Goal: Task Accomplishment & Management: Manage account settings

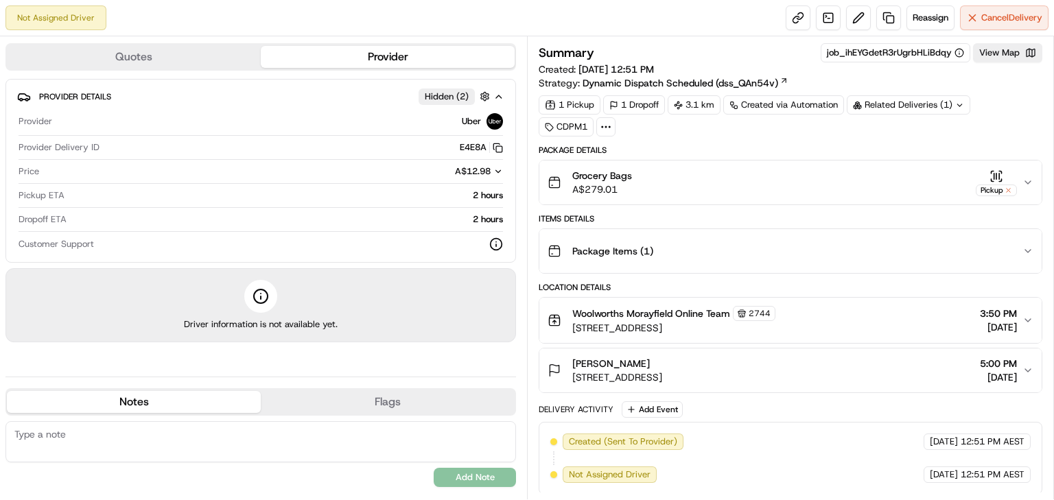
click at [1026, 369] on icon "button" at bounding box center [1028, 370] width 5 height 3
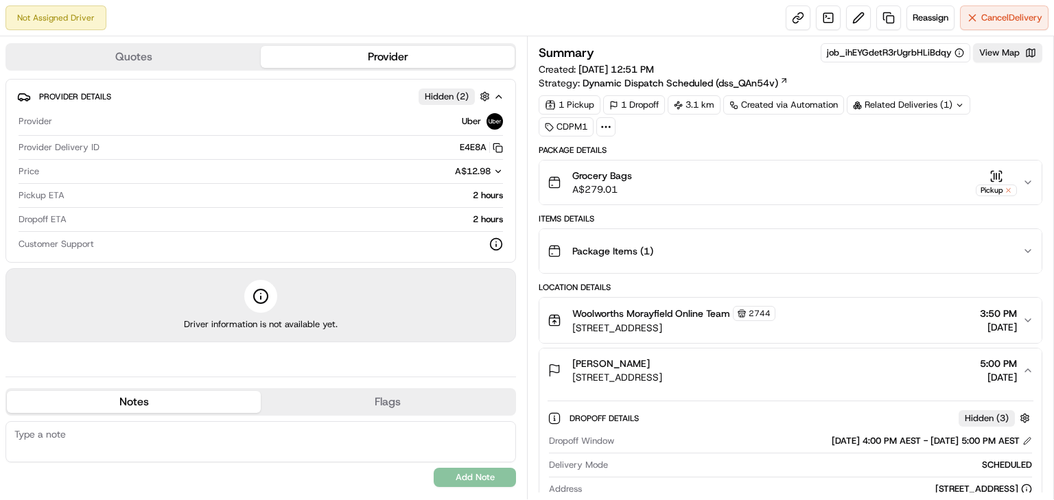
scroll to position [200, 0]
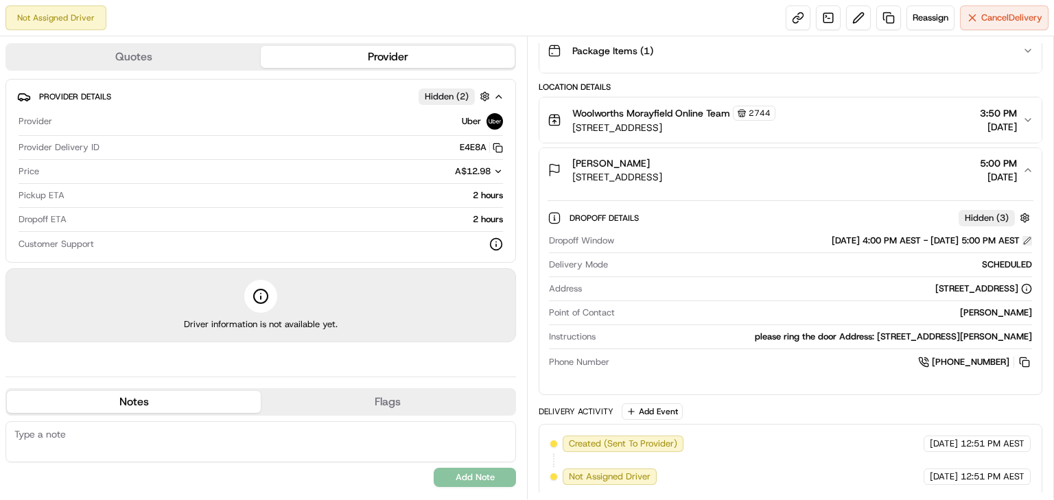
click at [1028, 236] on button at bounding box center [1028, 241] width 10 height 10
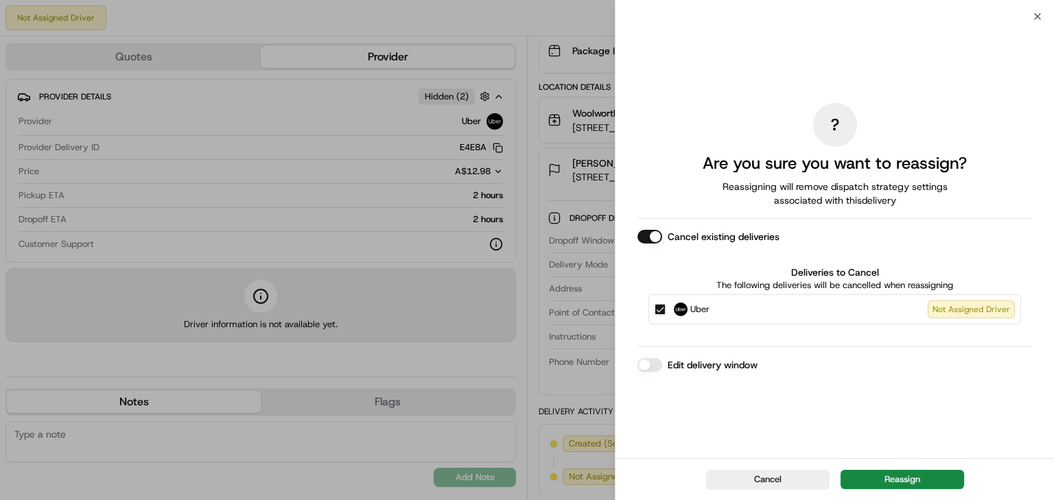
click at [651, 367] on button "Edit delivery window" at bounding box center [650, 365] width 25 height 14
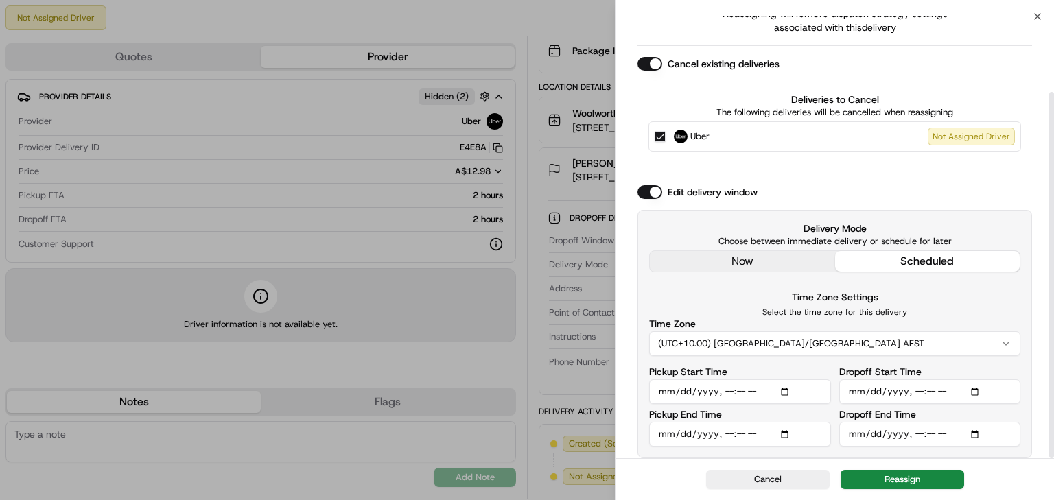
scroll to position [91, 0]
click at [916, 390] on input "Dropoff Start Time" at bounding box center [931, 390] width 182 height 25
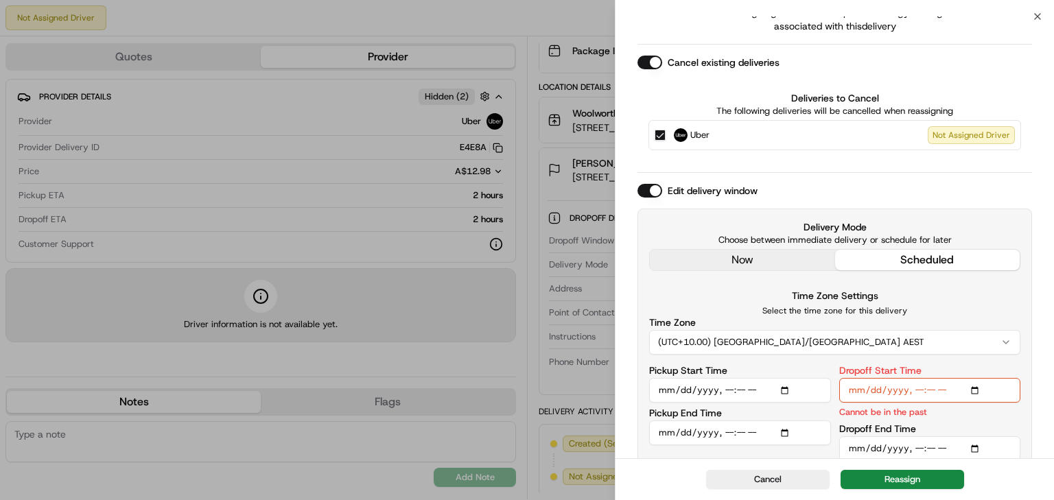
type input "[DATE]T12:00"
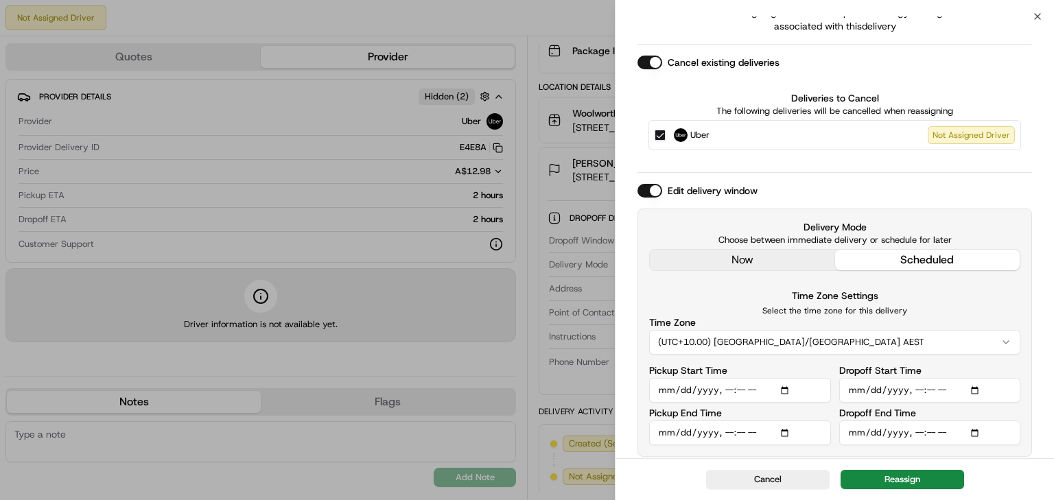
type input "[DATE]T18:00"
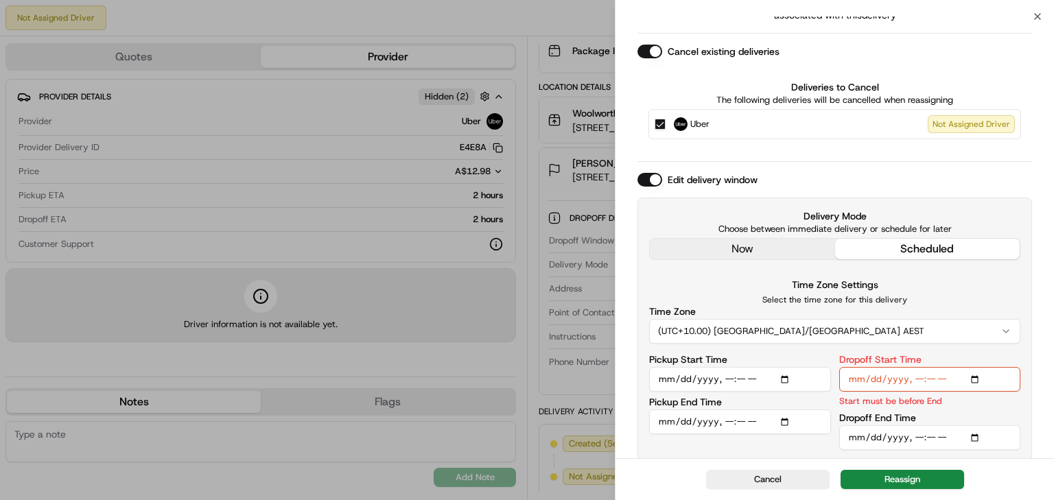
scroll to position [107, 0]
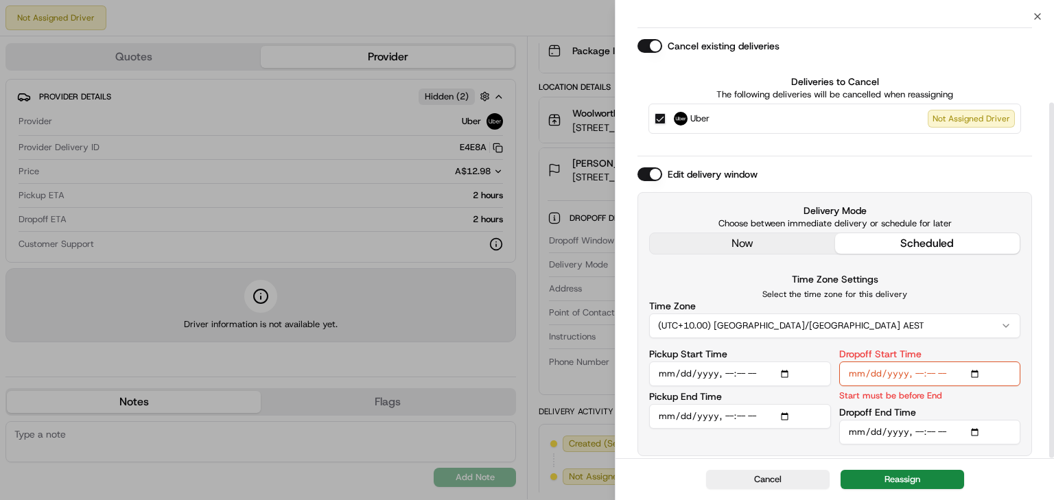
click at [916, 430] on input "Dropoff End Time" at bounding box center [931, 432] width 182 height 25
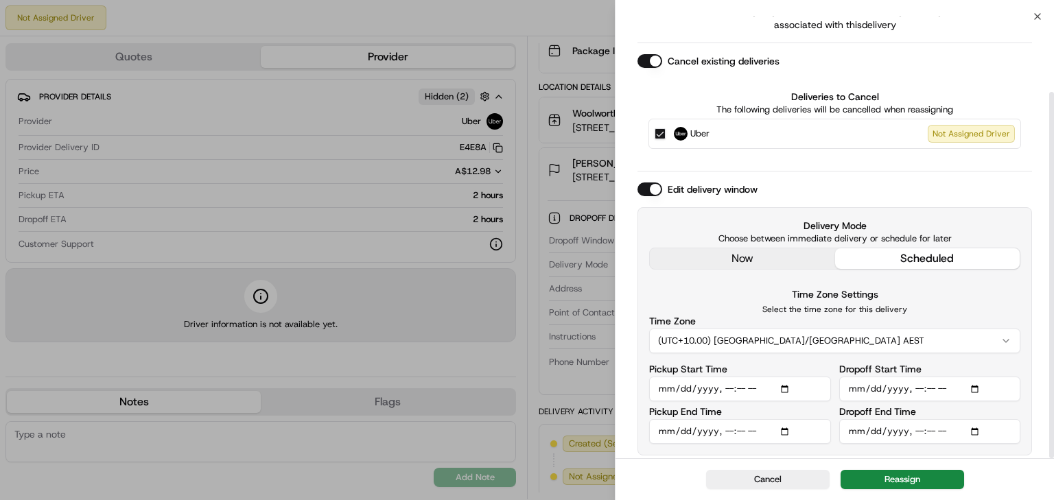
scroll to position [91, 0]
type input "[DATE]T20:00"
click at [916, 430] on input "Dropoff End Time" at bounding box center [931, 433] width 182 height 25
type input "[DATE]T19:00"
click at [899, 475] on button "Reassign" at bounding box center [903, 479] width 124 height 19
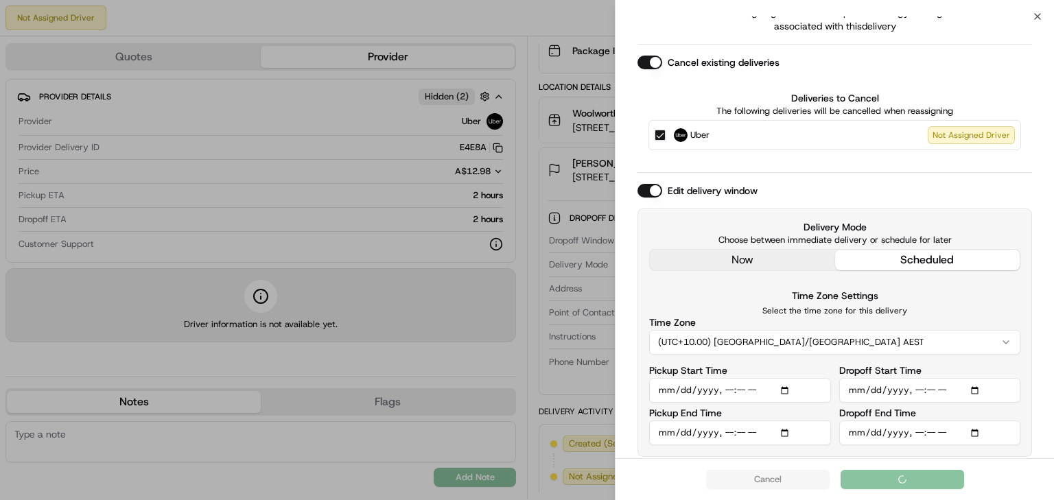
scroll to position [152, 0]
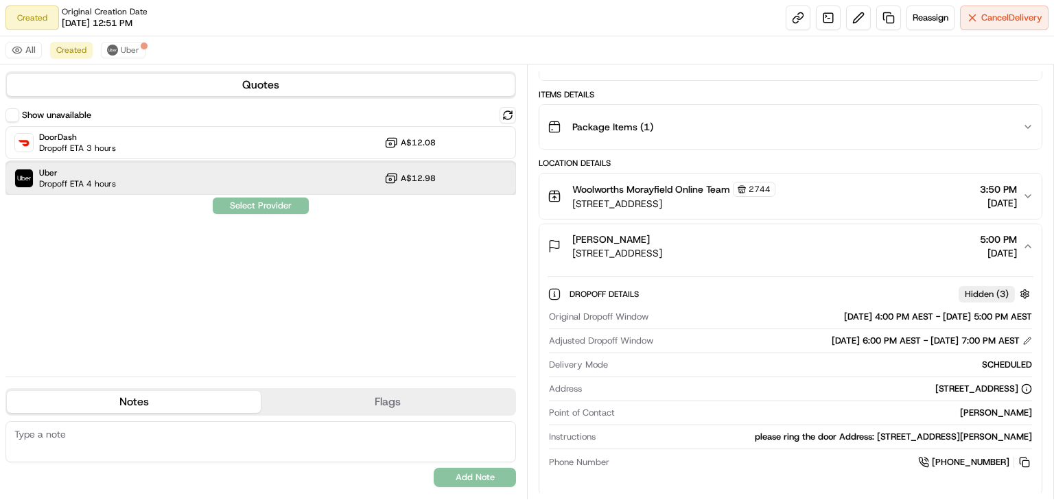
click at [219, 176] on div "Uber Dropoff ETA 4 hours A$12.98" at bounding box center [260, 178] width 511 height 33
click at [239, 207] on button "Assign Provider" at bounding box center [260, 206] width 97 height 16
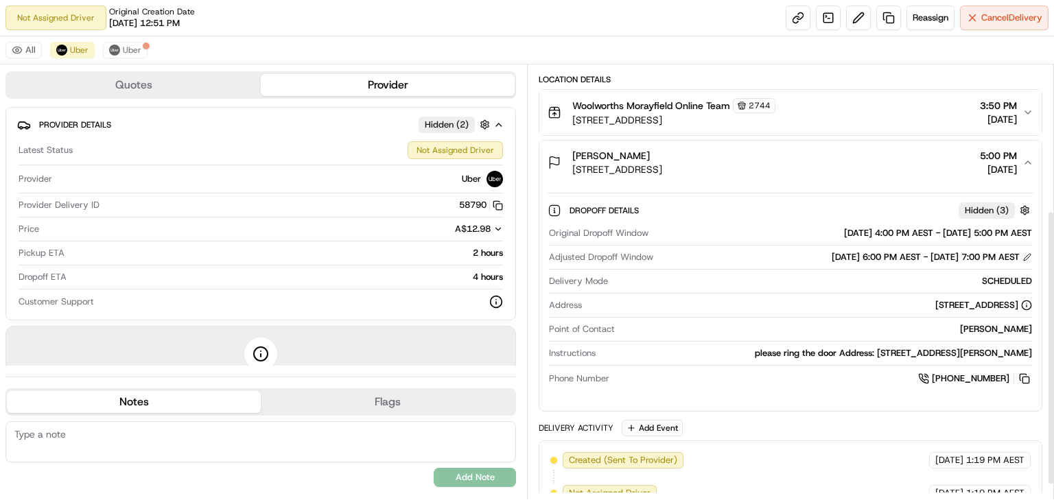
scroll to position [253, 0]
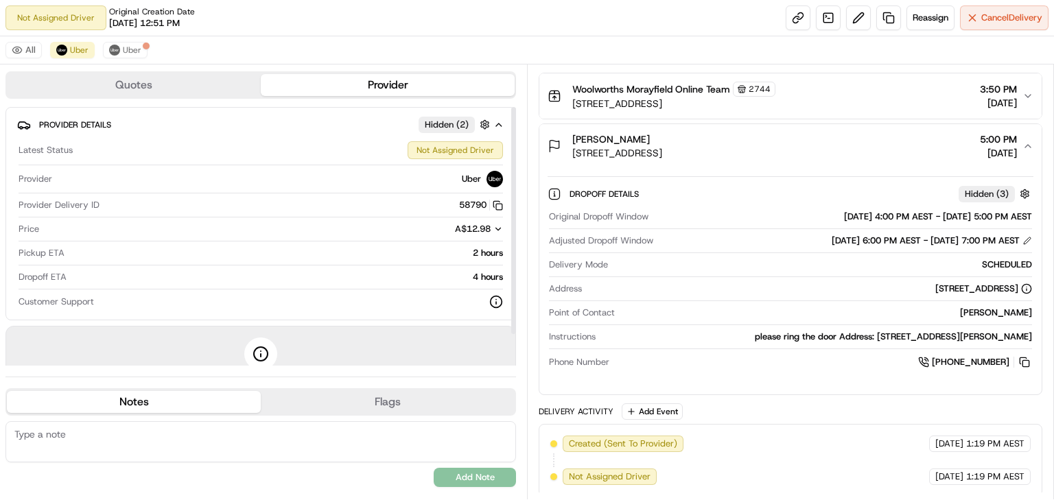
click at [120, 450] on textarea at bounding box center [260, 441] width 511 height 41
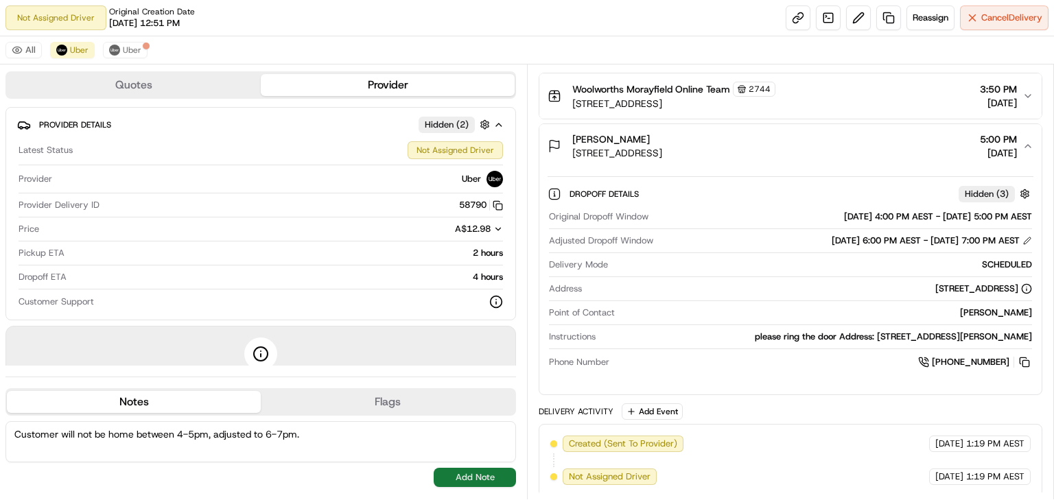
type textarea "Customer will not be home between 4-5pm, adjusted to 6-7pm."
click at [462, 473] on button "Add Note" at bounding box center [475, 477] width 82 height 19
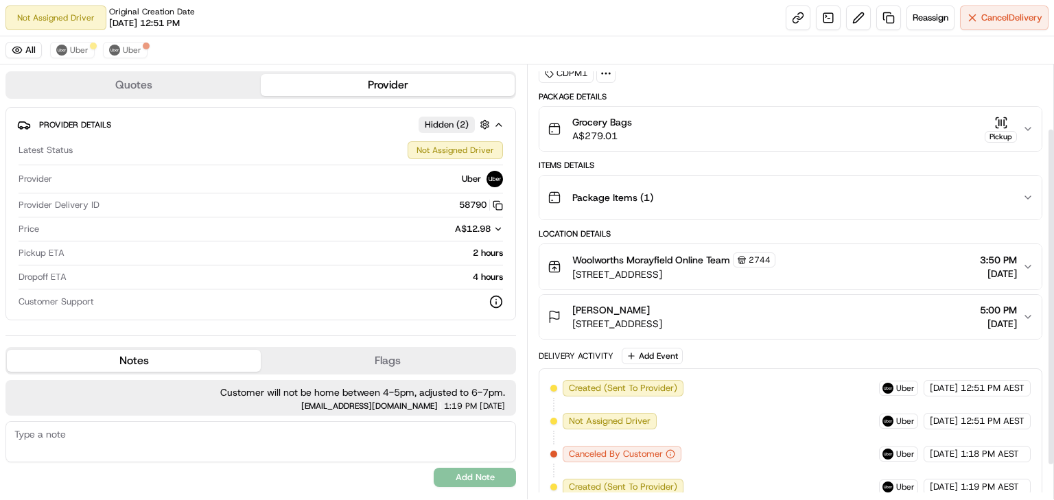
scroll to position [126, 0]
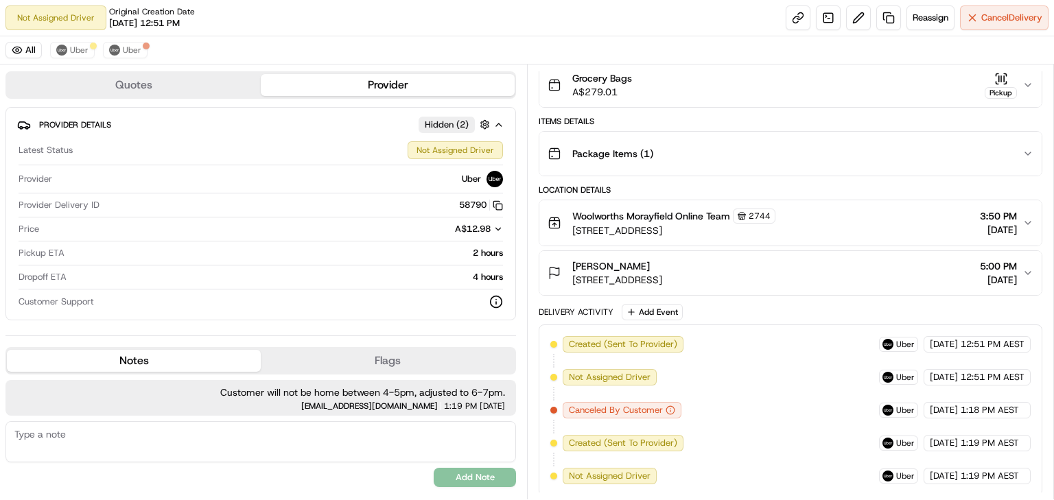
click at [1021, 261] on div "[PERSON_NAME] [STREET_ADDRESS] 5:00 PM [DATE]" at bounding box center [785, 272] width 475 height 27
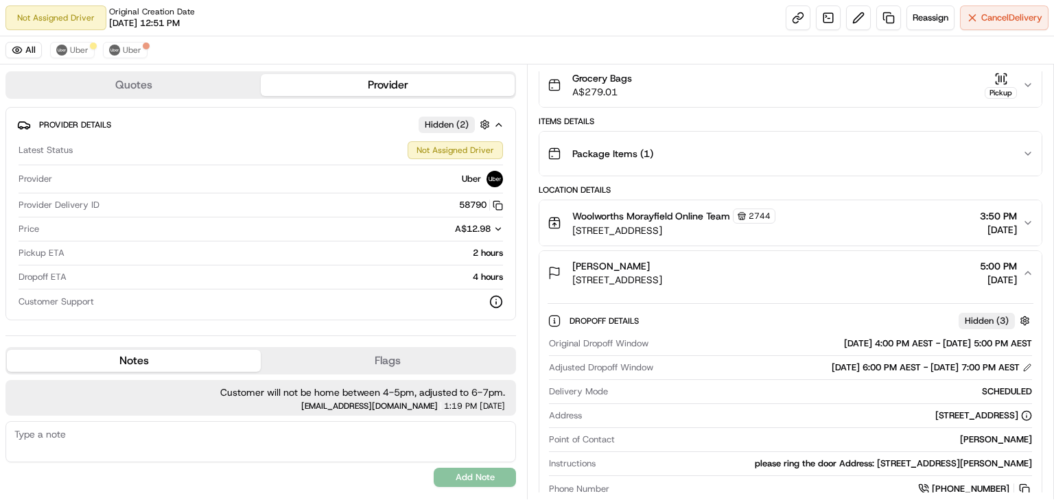
click at [1025, 269] on icon "button" at bounding box center [1028, 273] width 11 height 11
